Goal: Task Accomplishment & Management: Complete application form

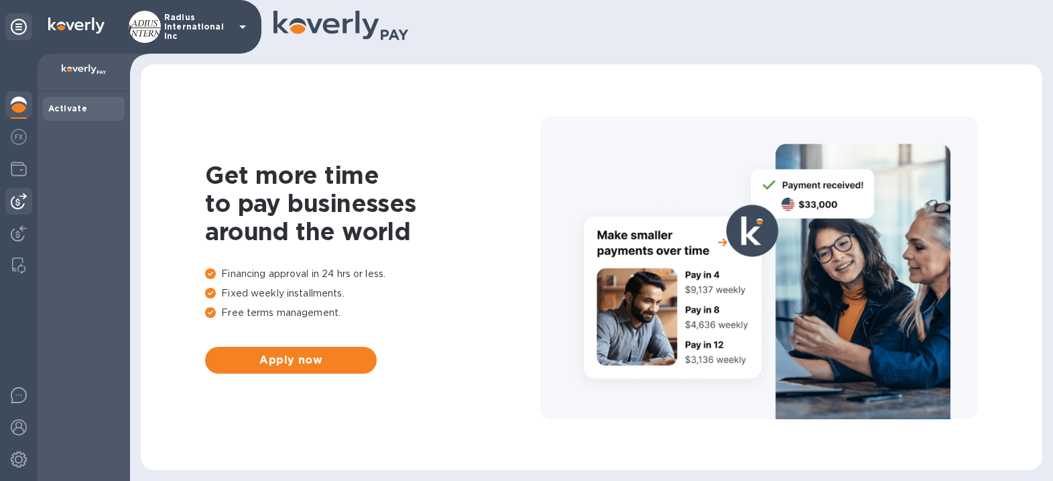
click at [15, 200] on img at bounding box center [19, 201] width 16 height 16
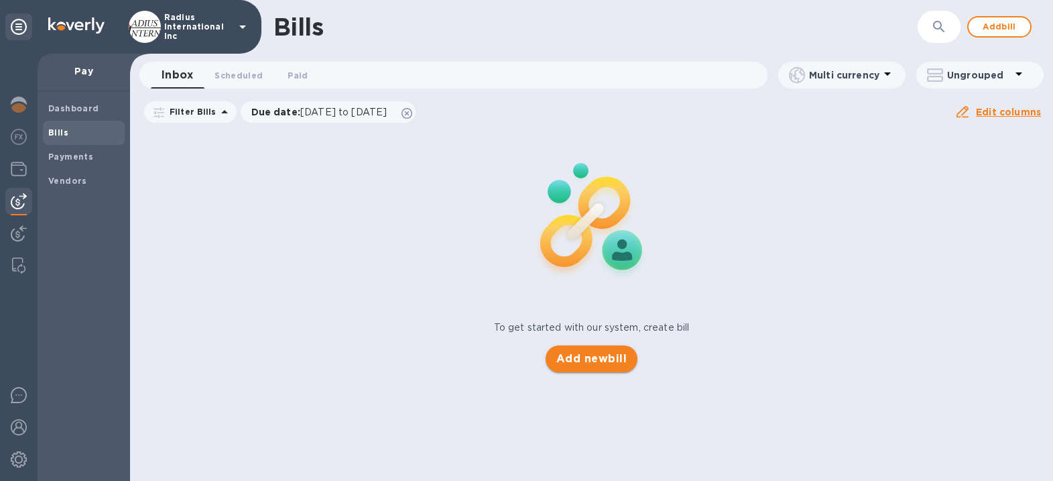
click at [580, 355] on span "Add new bill" at bounding box center [591, 359] width 70 height 16
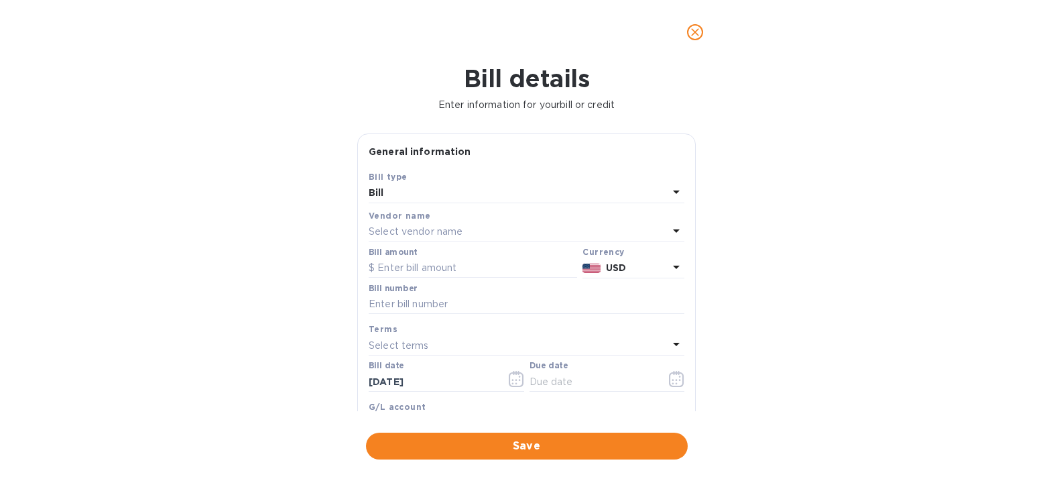
click at [443, 234] on p "Select vendor name" at bounding box center [416, 232] width 94 height 14
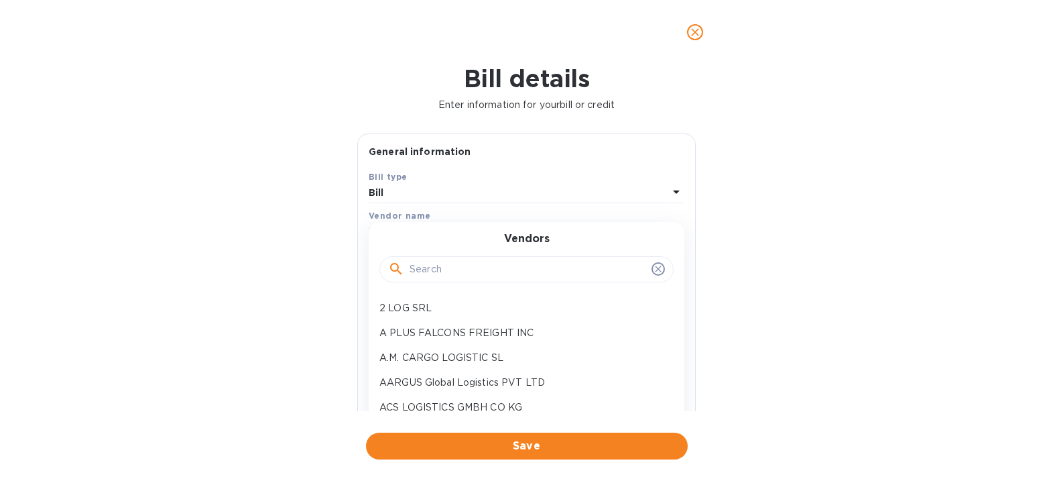
click at [454, 267] on input "text" at bounding box center [527, 269] width 237 height 20
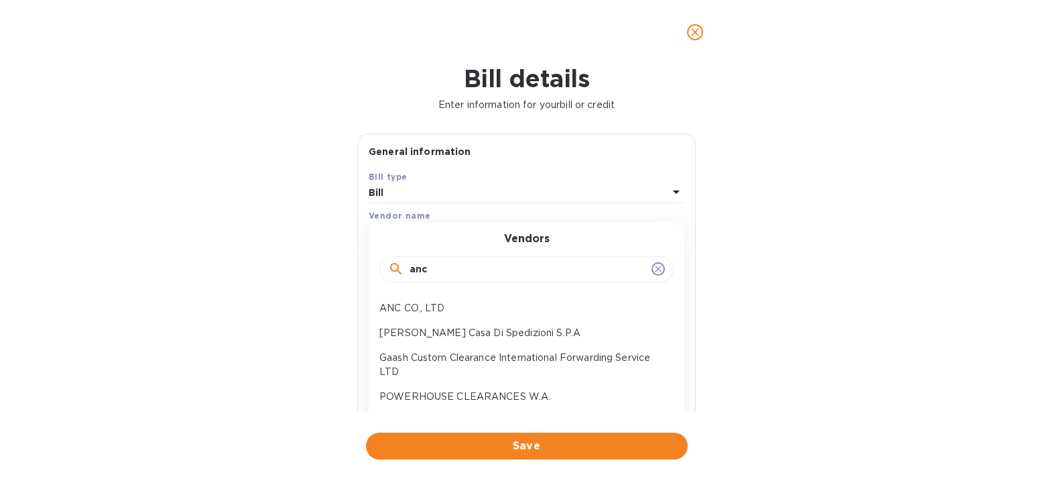
type input "anc"
click at [432, 308] on p "ANC CO., LTD" at bounding box center [520, 308] width 283 height 14
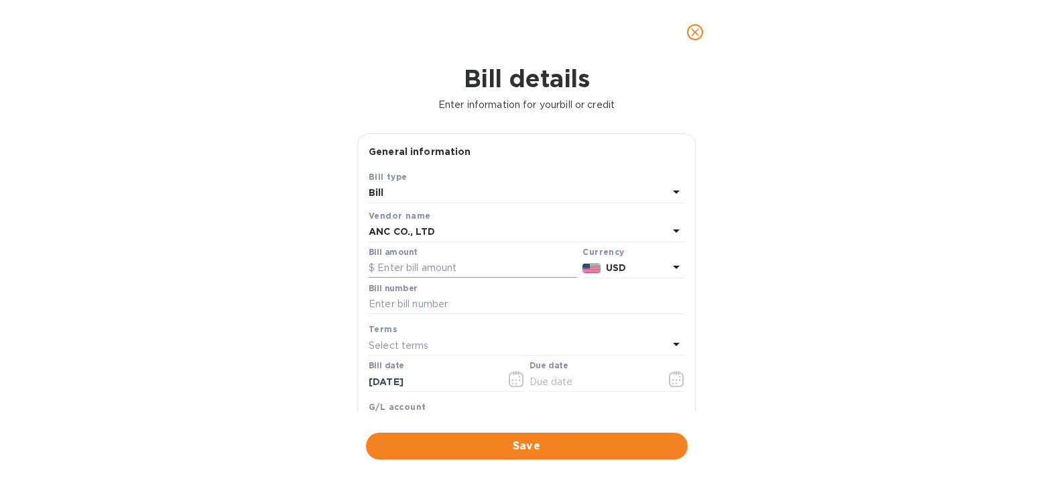
click at [452, 263] on input "text" at bounding box center [473, 268] width 208 height 20
type input "8,335.12"
click at [442, 310] on input "text" at bounding box center [527, 304] width 316 height 20
type input "June Invoices"
drag, startPoint x: 564, startPoint y: 389, endPoint x: 647, endPoint y: 384, distance: 83.2
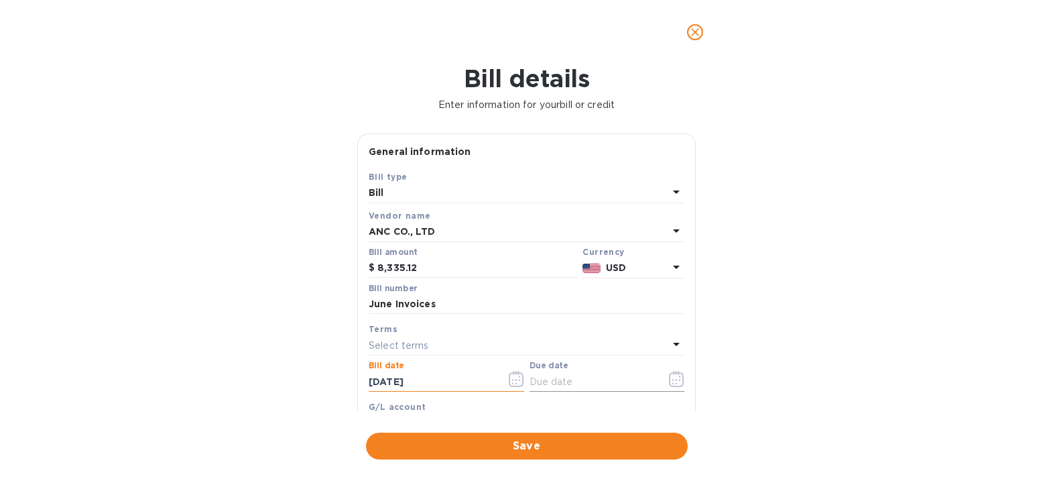
click at [564, 389] on input "text" at bounding box center [592, 381] width 127 height 20
click at [669, 379] on icon "button" at bounding box center [676, 379] width 15 height 16
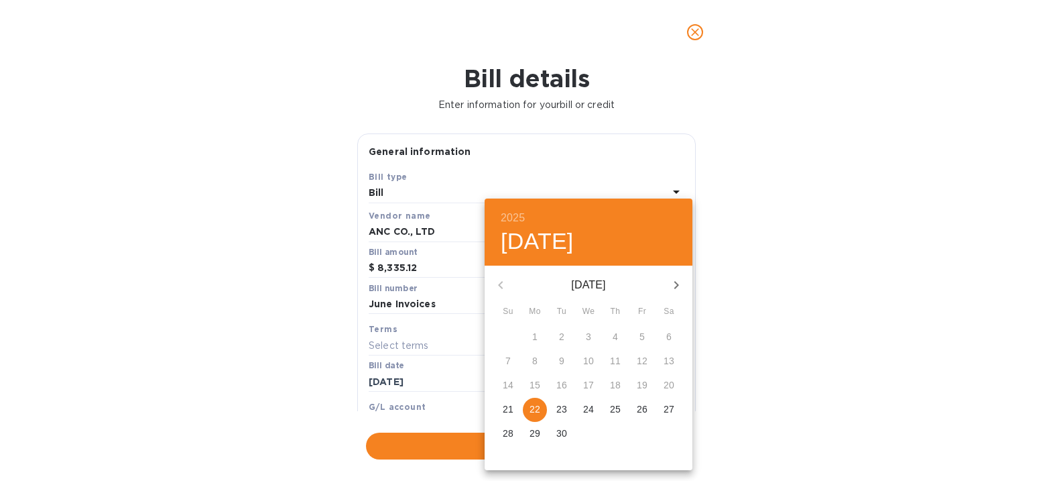
drag, startPoint x: 533, startPoint y: 403, endPoint x: 830, endPoint y: 369, distance: 298.9
click at [542, 403] on span "22" at bounding box center [535, 408] width 24 height 13
type input "[DATE]"
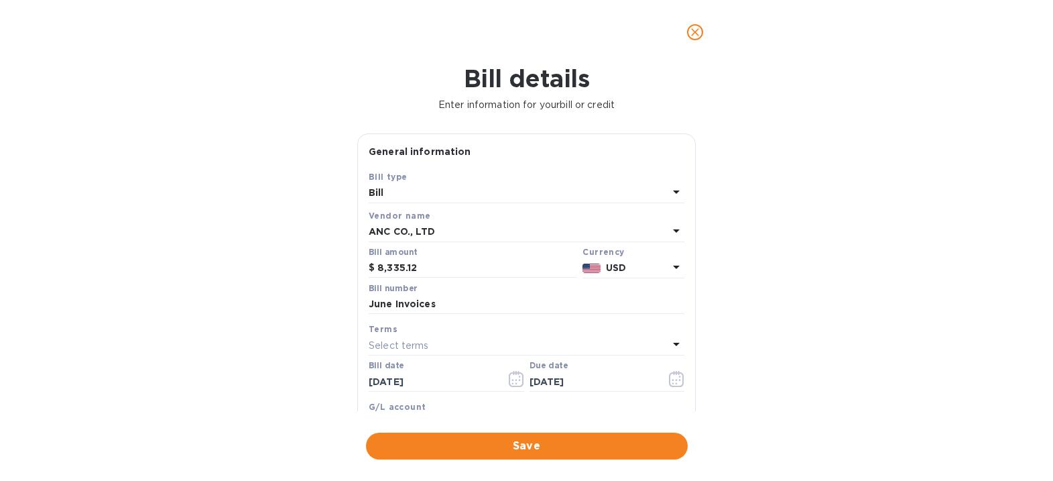
drag, startPoint x: 831, startPoint y: 368, endPoint x: 810, endPoint y: 318, distance: 54.4
click at [831, 366] on div "2025 Mon, Sep [DATE] Mo Tu We Th Fr Sa 31 1 2 3 4 5 6 7 8 9 10 11 12 13 14 15 1…" at bounding box center [526, 240] width 1053 height 481
click at [475, 445] on span "Save" at bounding box center [527, 446] width 300 height 16
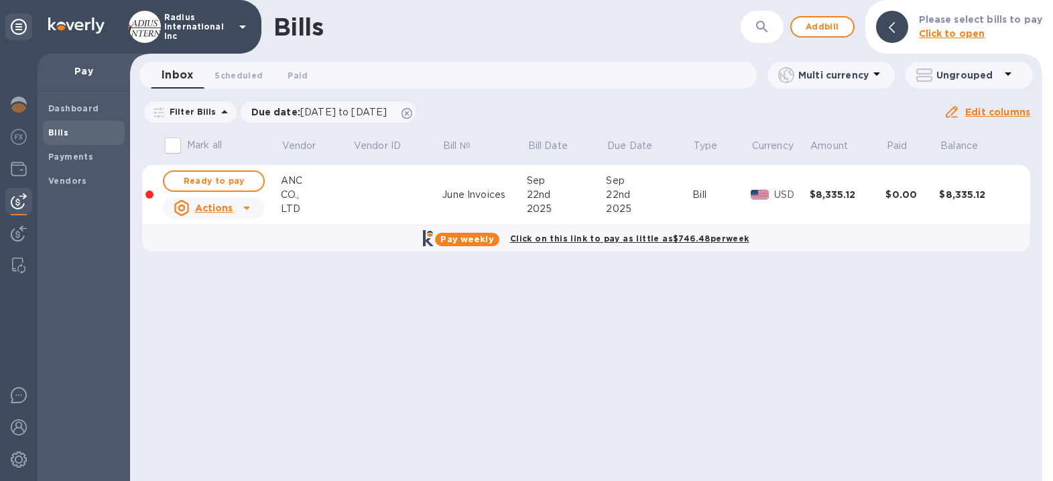
drag, startPoint x: 243, startPoint y: 180, endPoint x: 281, endPoint y: 175, distance: 38.5
click at [243, 180] on span "Ready to pay" at bounding box center [214, 181] width 78 height 16
checkbox input "true"
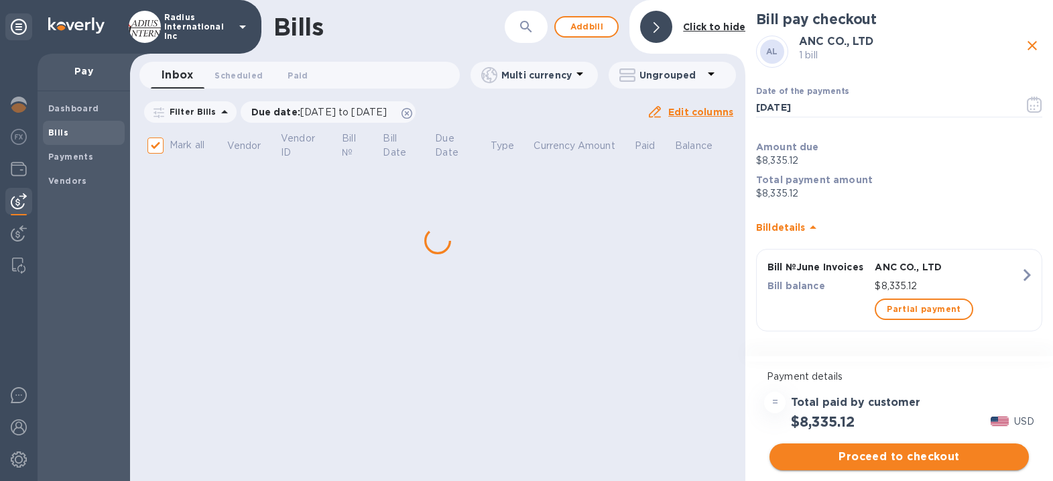
scroll to position [1, 0]
click at [891, 457] on span "Proceed to checkout" at bounding box center [899, 456] width 238 height 16
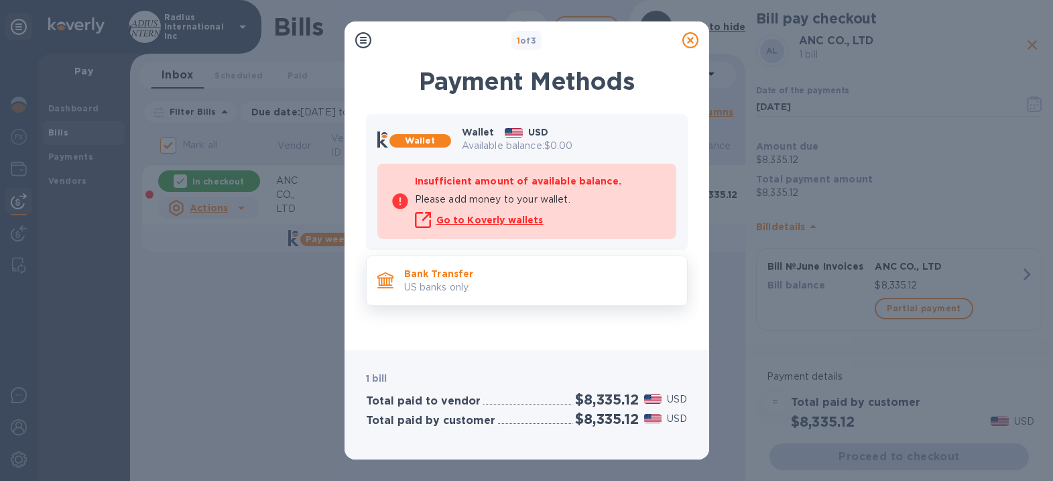
click at [516, 280] on p "US banks only." at bounding box center [540, 287] width 272 height 14
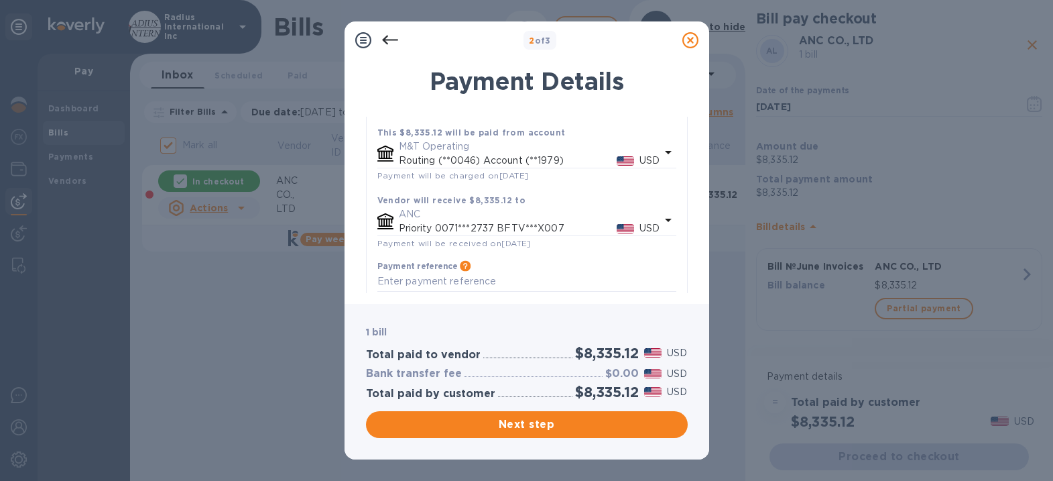
scroll to position [121, 0]
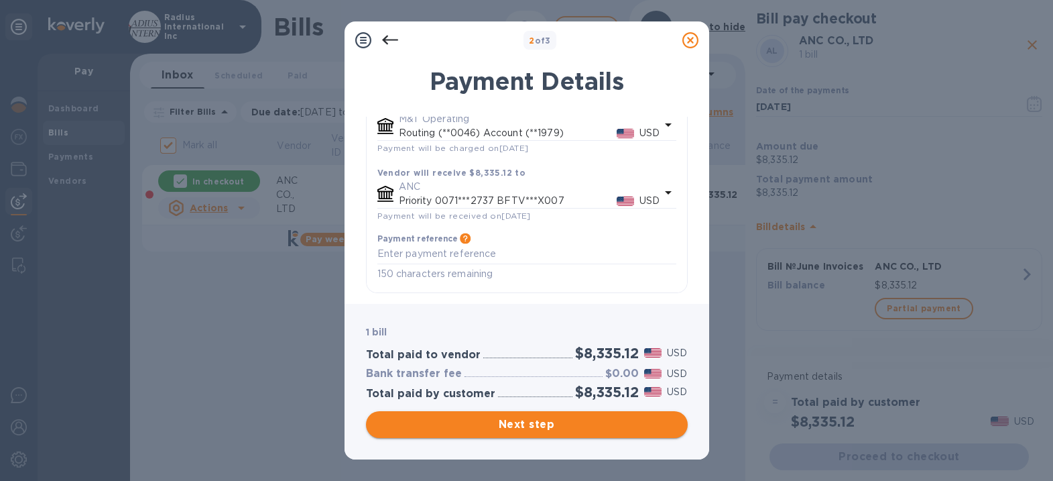
click at [575, 419] on span "Next step" at bounding box center [527, 424] width 300 height 16
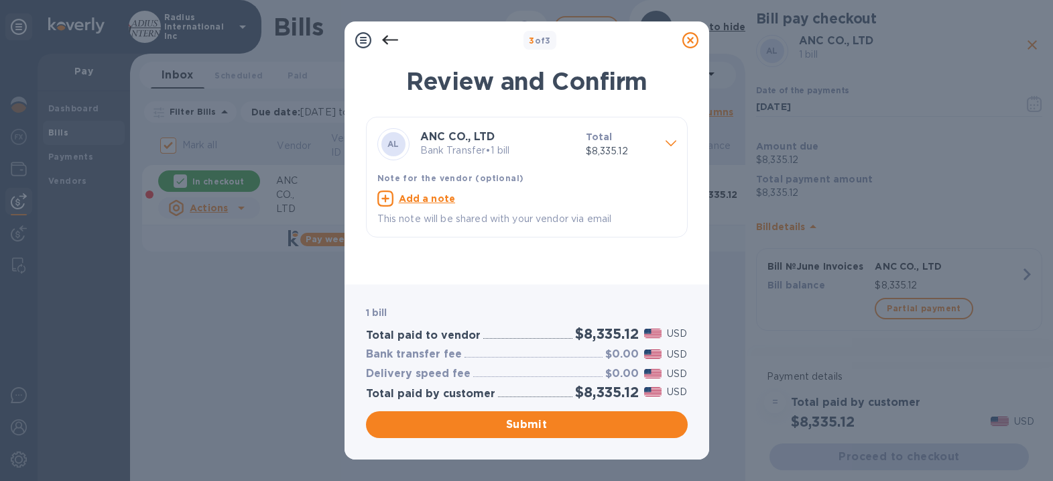
drag, startPoint x: 566, startPoint y: 426, endPoint x: 985, endPoint y: 379, distance: 421.5
click at [568, 426] on span "Submit" at bounding box center [527, 424] width 300 height 16
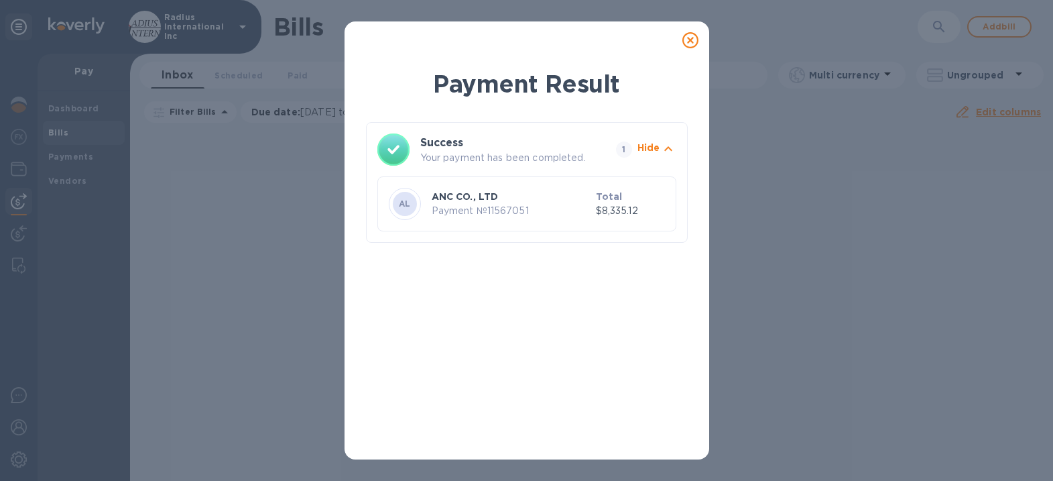
click at [683, 42] on icon at bounding box center [690, 40] width 16 height 16
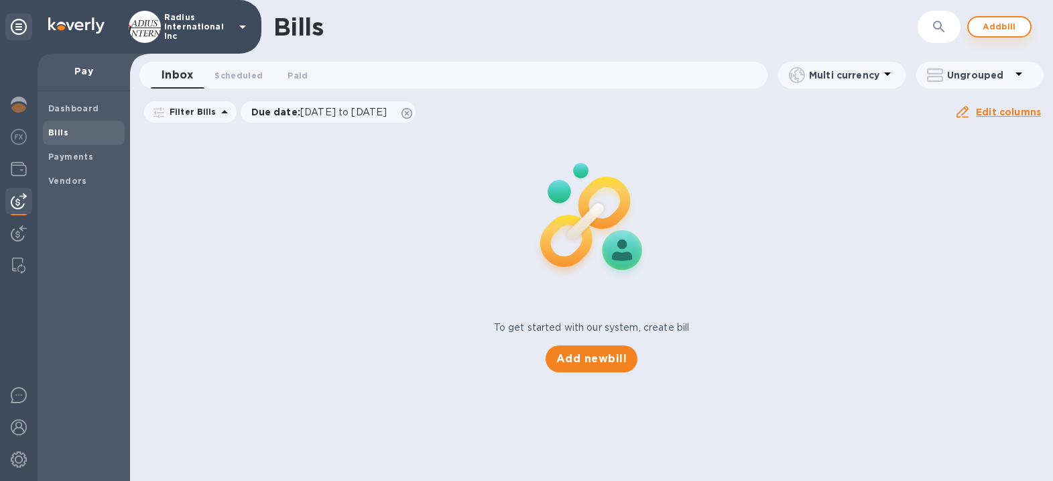
click at [998, 21] on span "Add bill" at bounding box center [999, 27] width 40 height 16
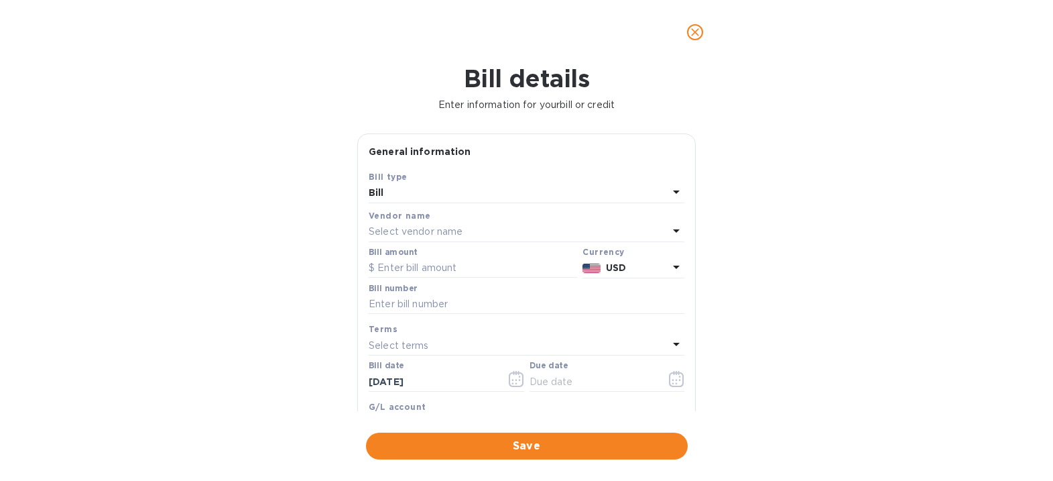
click at [438, 229] on p "Select vendor name" at bounding box center [416, 232] width 94 height 14
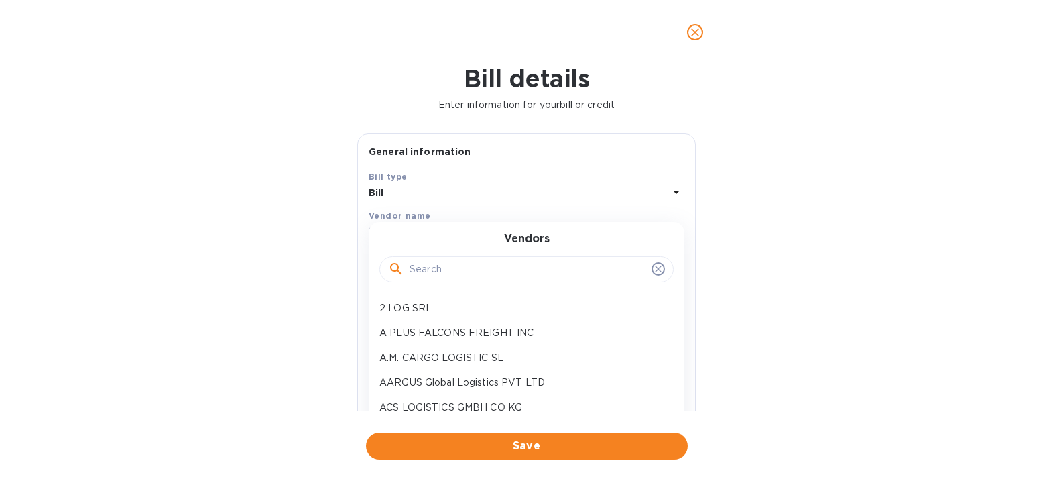
drag, startPoint x: 479, startPoint y: 265, endPoint x: 495, endPoint y: 265, distance: 16.1
click at [480, 265] on input "text" at bounding box center [527, 269] width 237 height 20
type input "key"
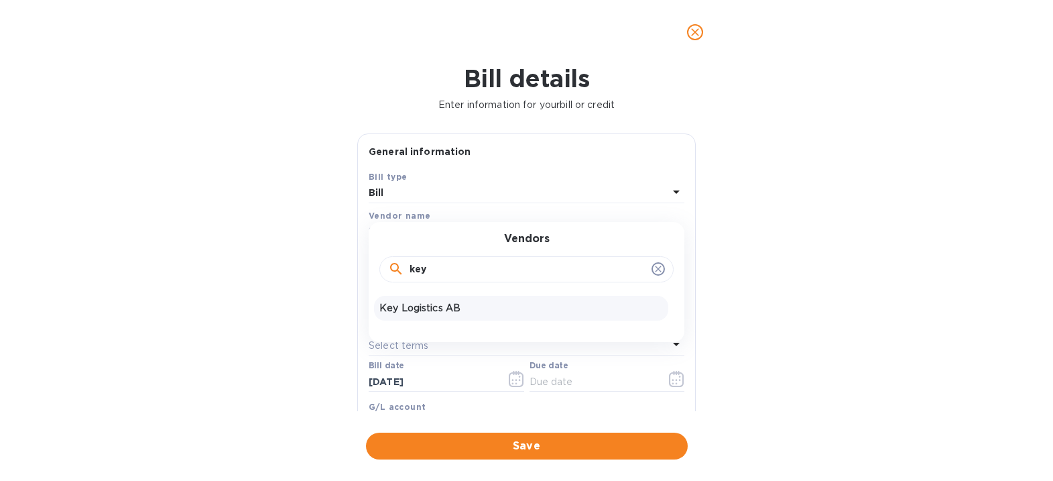
drag, startPoint x: 438, startPoint y: 299, endPoint x: 463, endPoint y: 300, distance: 25.5
click at [438, 299] on div "Key Logistics AB" at bounding box center [521, 308] width 294 height 25
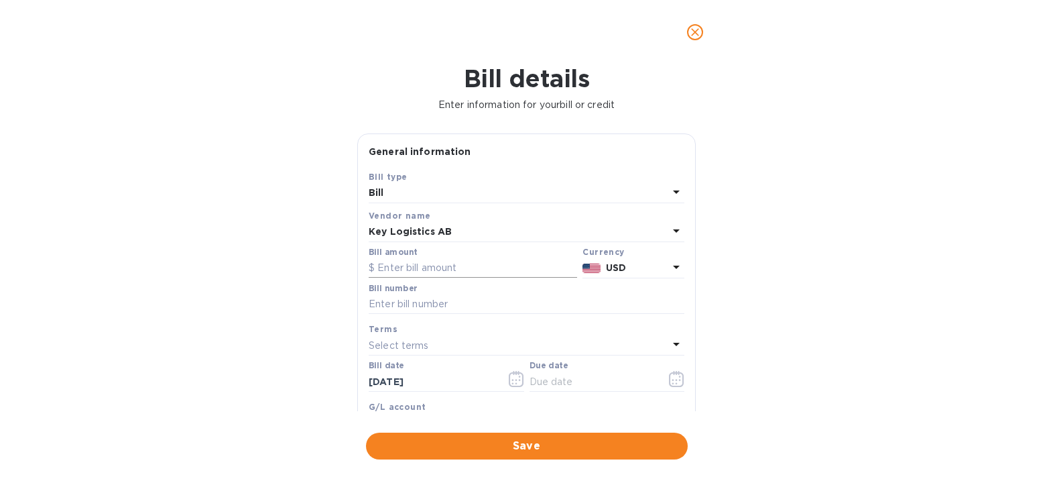
click at [434, 269] on input "text" at bounding box center [473, 268] width 208 height 20
drag, startPoint x: 434, startPoint y: 270, endPoint x: 523, endPoint y: 269, distance: 89.1
click at [436, 269] on input "text" at bounding box center [473, 268] width 208 height 20
type input "7,880.76"
type input "April SOA- Key Logistics"
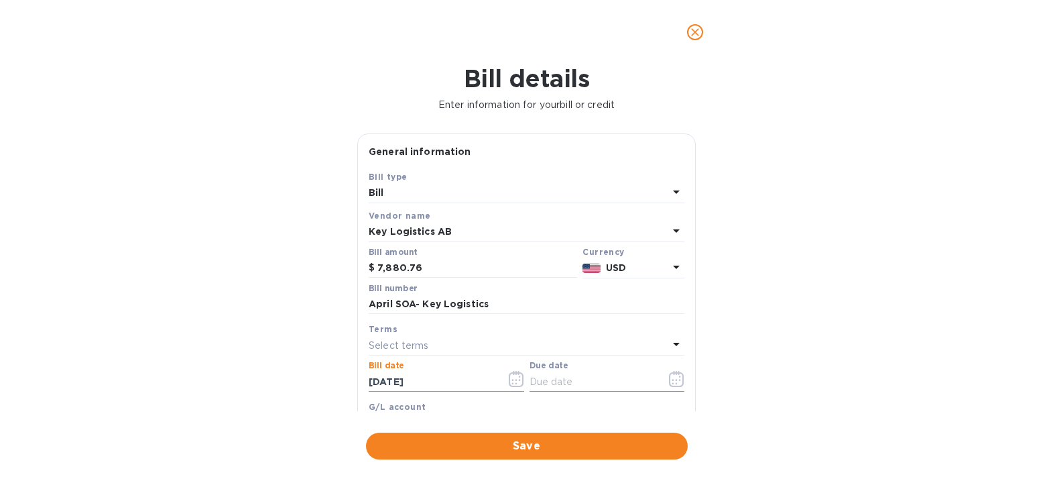
drag, startPoint x: 598, startPoint y: 382, endPoint x: 615, endPoint y: 382, distance: 16.1
click at [598, 382] on input "text" at bounding box center [592, 381] width 127 height 20
click at [669, 379] on icon "button" at bounding box center [676, 379] width 15 height 16
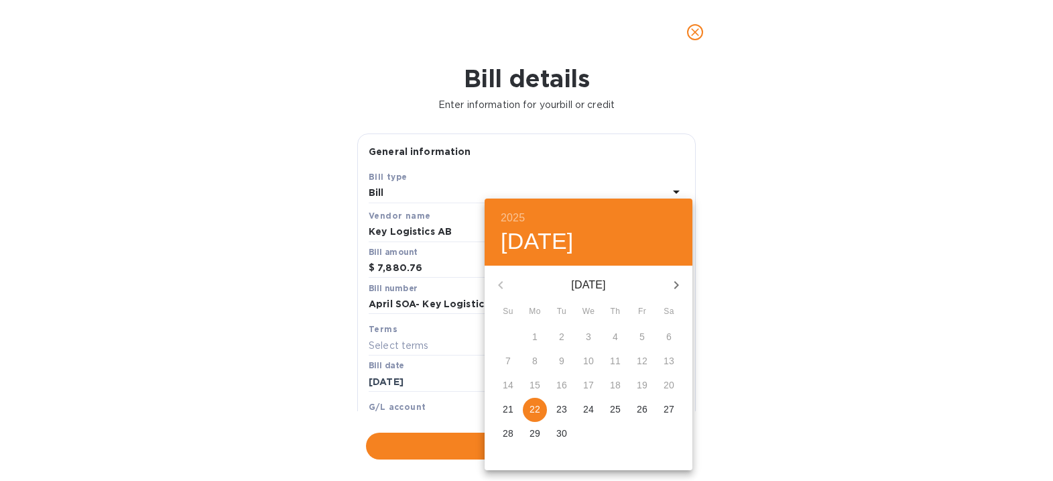
drag, startPoint x: 531, startPoint y: 406, endPoint x: 554, endPoint y: 403, distance: 23.0
click at [533, 406] on p "22" at bounding box center [534, 408] width 11 height 13
type input "[DATE]"
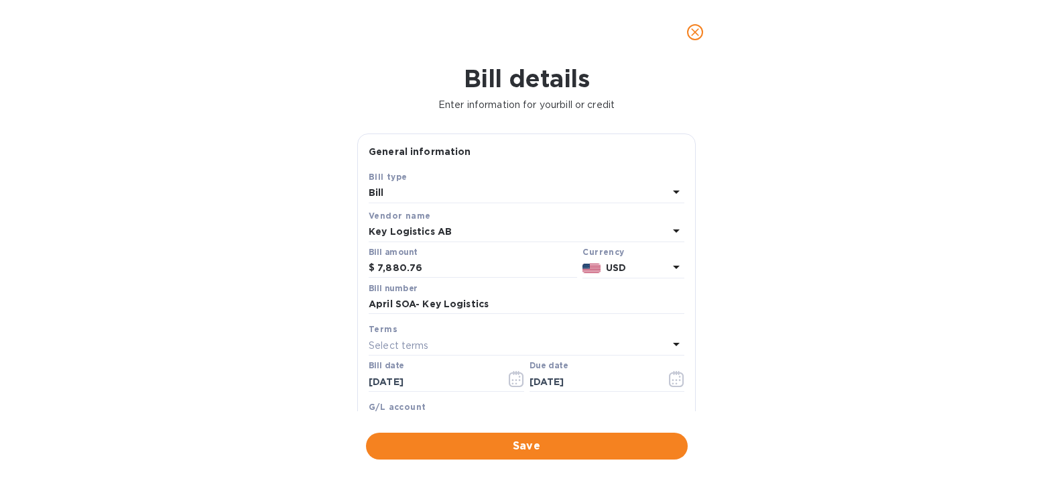
click at [825, 326] on div "2025 Mon, Sep [DATE] Mo Tu We Th Fr Sa 31 1 2 3 4 5 6 7 8 9 10 11 12 13 14 15 1…" at bounding box center [526, 240] width 1053 height 481
click at [571, 442] on span "Save" at bounding box center [527, 446] width 300 height 16
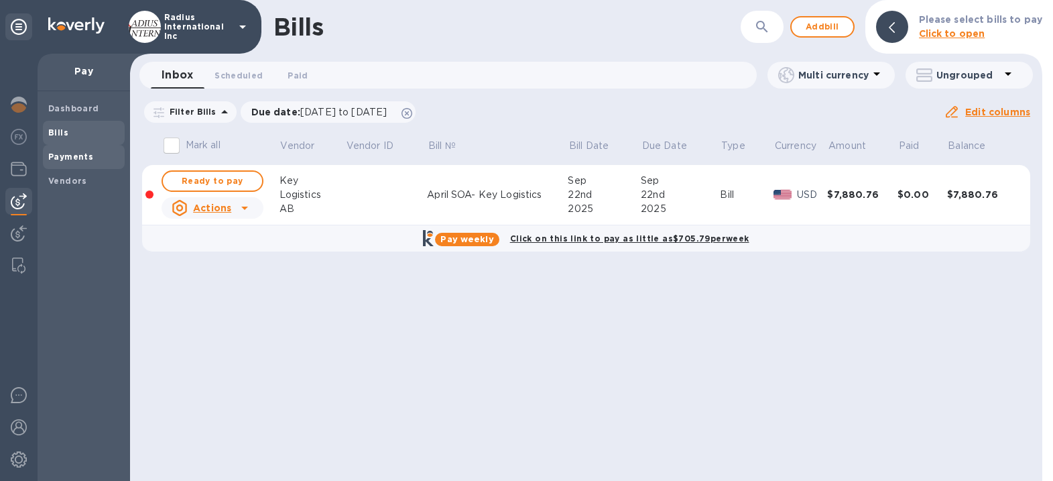
click at [78, 151] on b "Payments" at bounding box center [70, 156] width 45 height 10
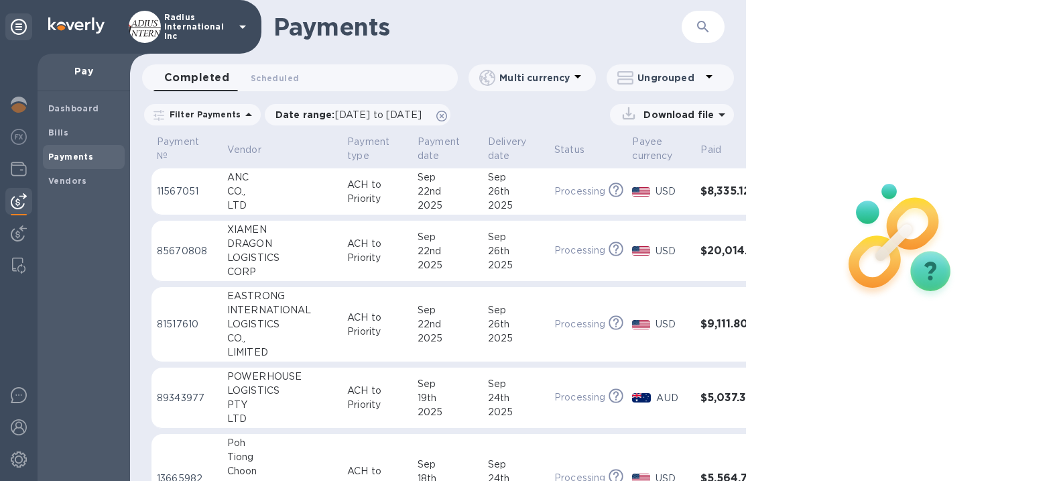
click at [88, 129] on span "Bills" at bounding box center [83, 132] width 71 height 13
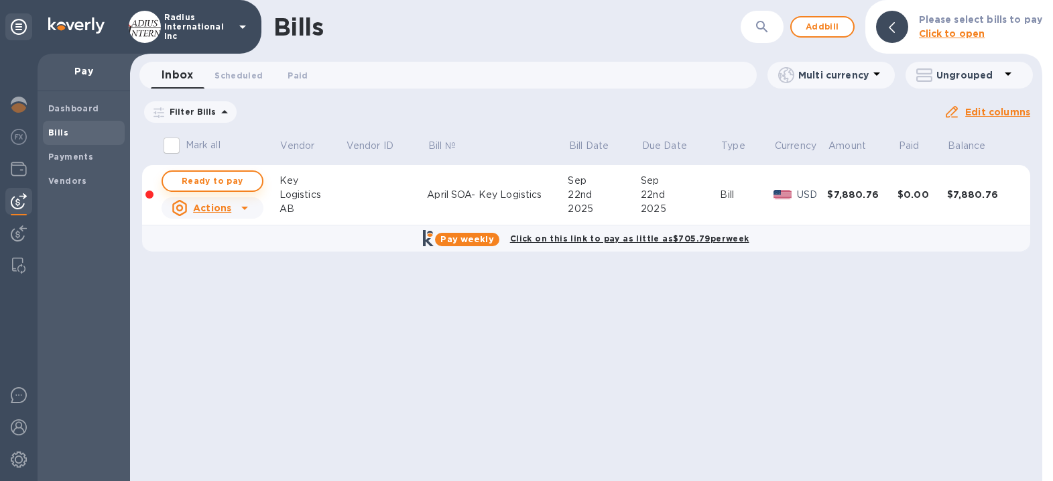
click at [223, 178] on span "Ready to pay" at bounding box center [213, 181] width 78 height 16
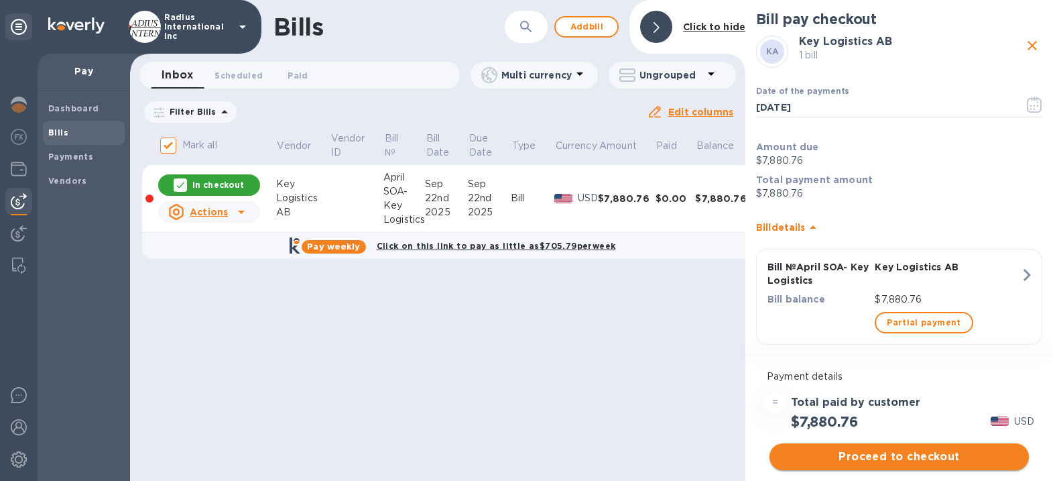
click at [859, 454] on span "Proceed to checkout" at bounding box center [899, 456] width 238 height 16
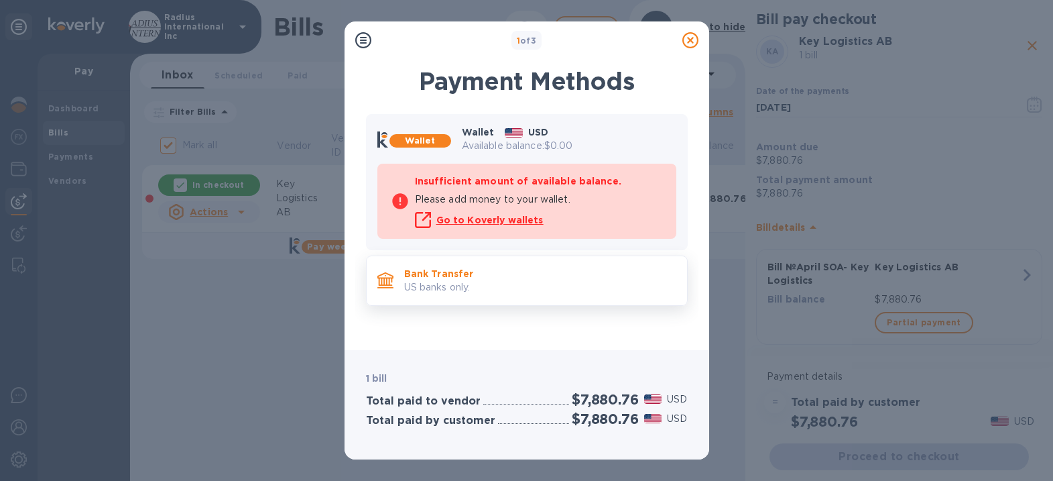
click at [527, 280] on p "US banks only." at bounding box center [540, 287] width 272 height 14
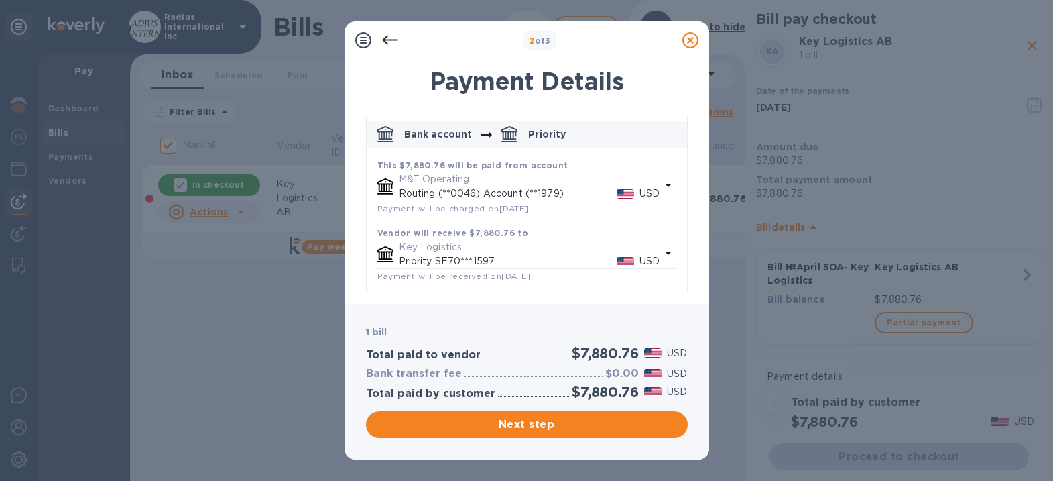
scroll to position [121, 0]
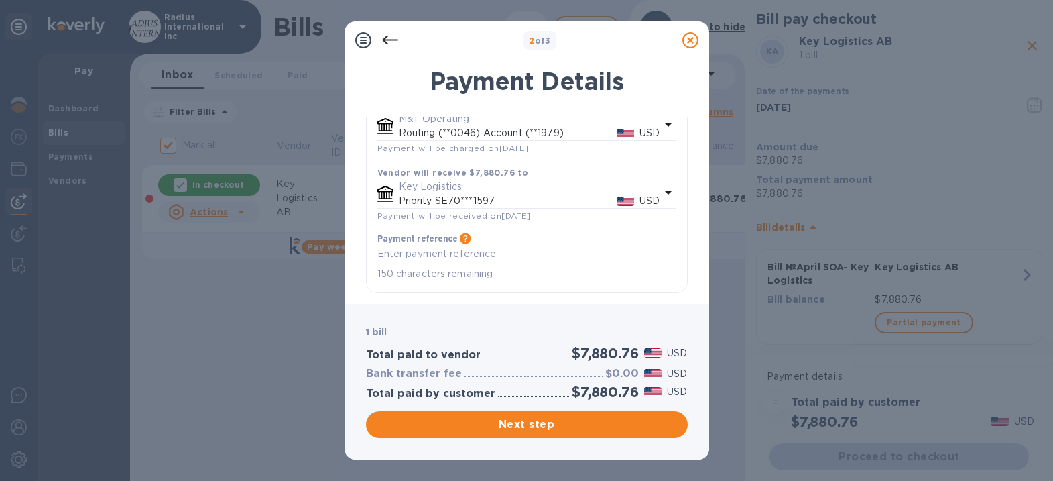
click at [551, 420] on span "Next step" at bounding box center [527, 424] width 300 height 16
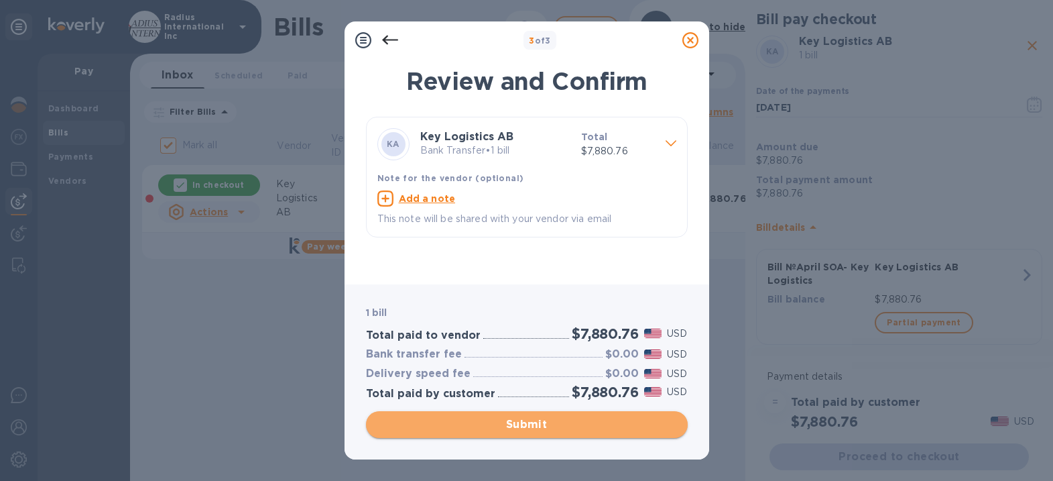
drag, startPoint x: 580, startPoint y: 421, endPoint x: 642, endPoint y: 418, distance: 61.7
click at [581, 421] on span "Submit" at bounding box center [527, 424] width 300 height 16
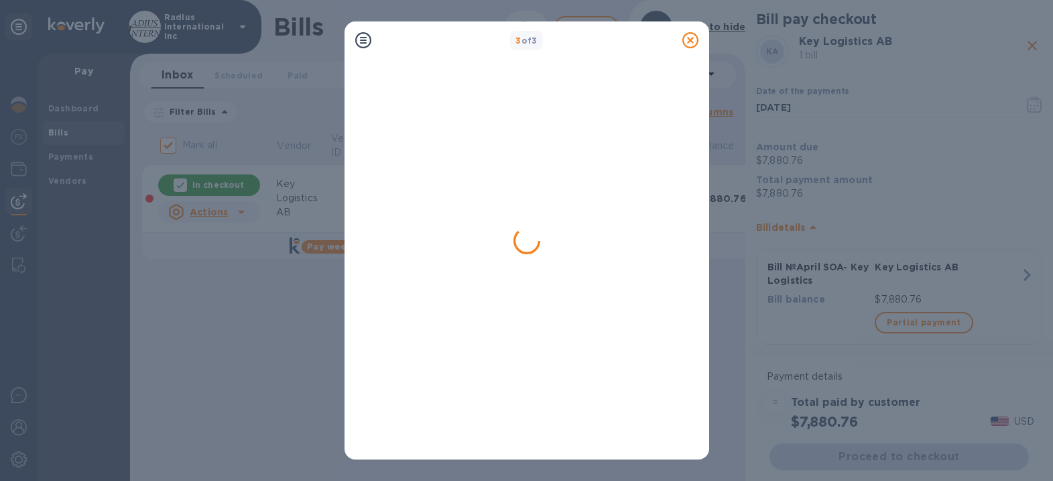
checkbox input "false"
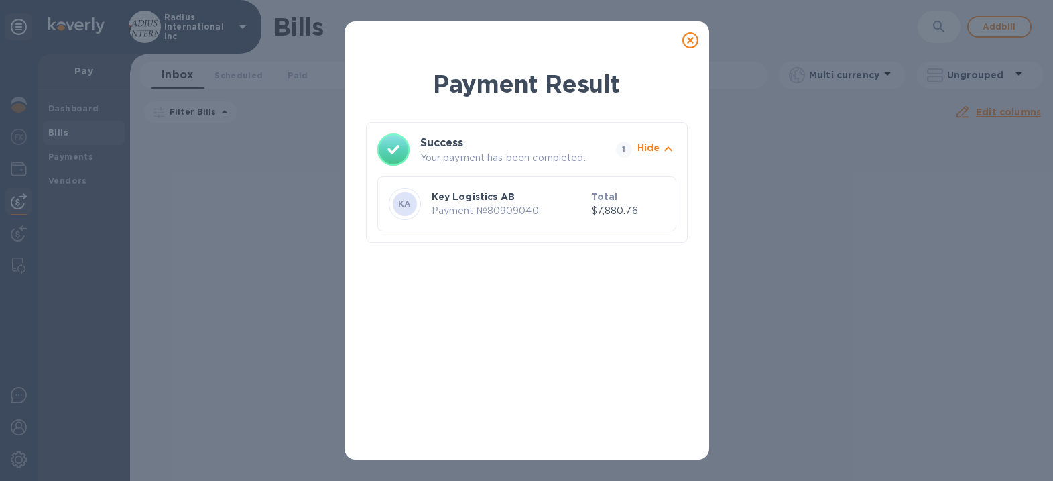
drag, startPoint x: 694, startPoint y: 43, endPoint x: 696, endPoint y: 50, distance: 7.6
click at [694, 43] on icon at bounding box center [690, 40] width 16 height 16
